Goal: Check status: Check status

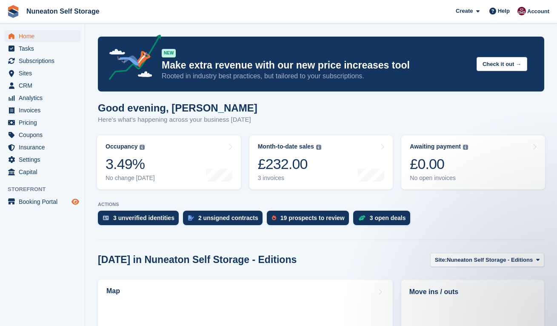
click at [73, 204] on icon "Preview store" at bounding box center [75, 201] width 8 height 7
click at [35, 66] on span "Subscriptions" at bounding box center [44, 61] width 51 height 12
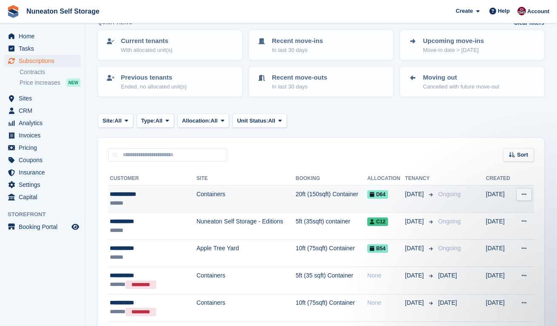
click at [196, 194] on td "Containers" at bounding box center [245, 198] width 99 height 27
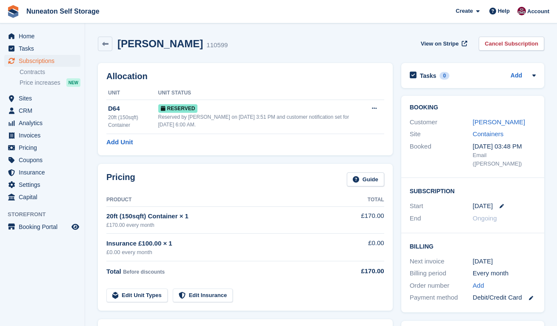
click at [94, 131] on div "Allocation Unit Unit Status D64 20ft (150sqft) Container Reserved Reserved by C…" at bounding box center [245, 109] width 303 height 101
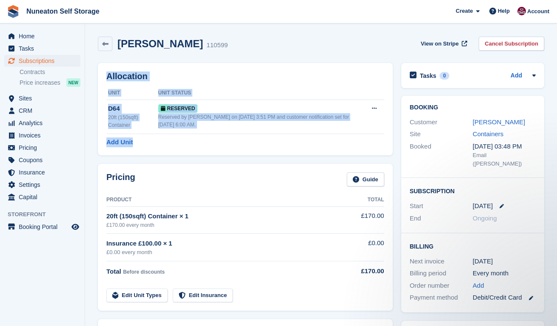
drag, startPoint x: 141, startPoint y: 144, endPoint x: 99, endPoint y: 75, distance: 81.3
click at [99, 75] on div "Allocation Unit Unit Status D64 20ft (150sqft) Container Reserved Reserved by C…" at bounding box center [245, 109] width 295 height 92
